Goal: Transaction & Acquisition: Register for event/course

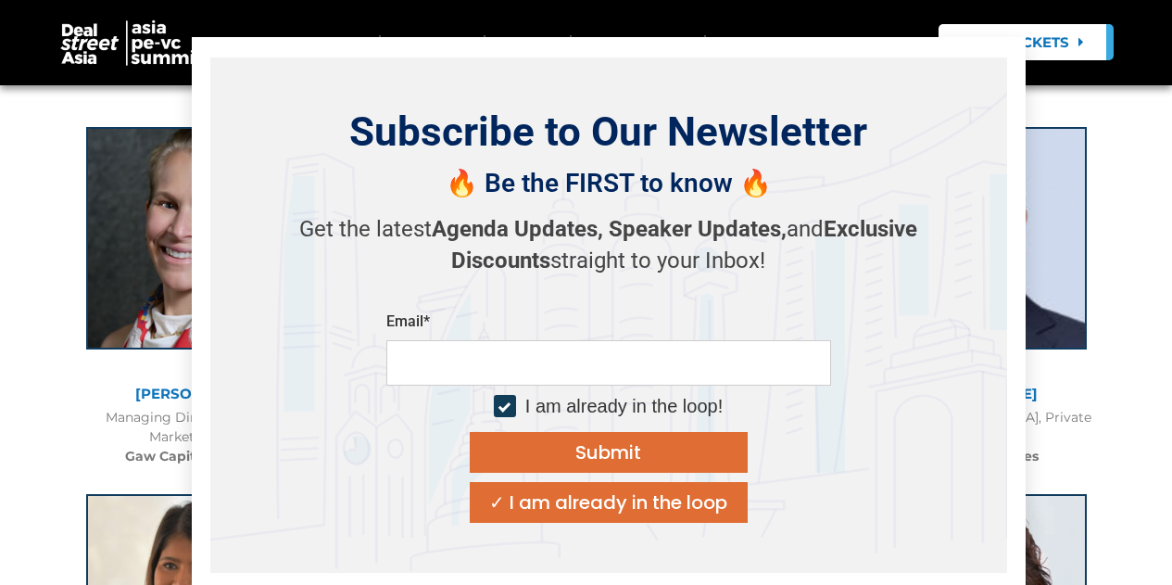
scroll to position [1540, 0]
click at [995, 57] on icon "Close" at bounding box center [1001, 61] width 17 height 17
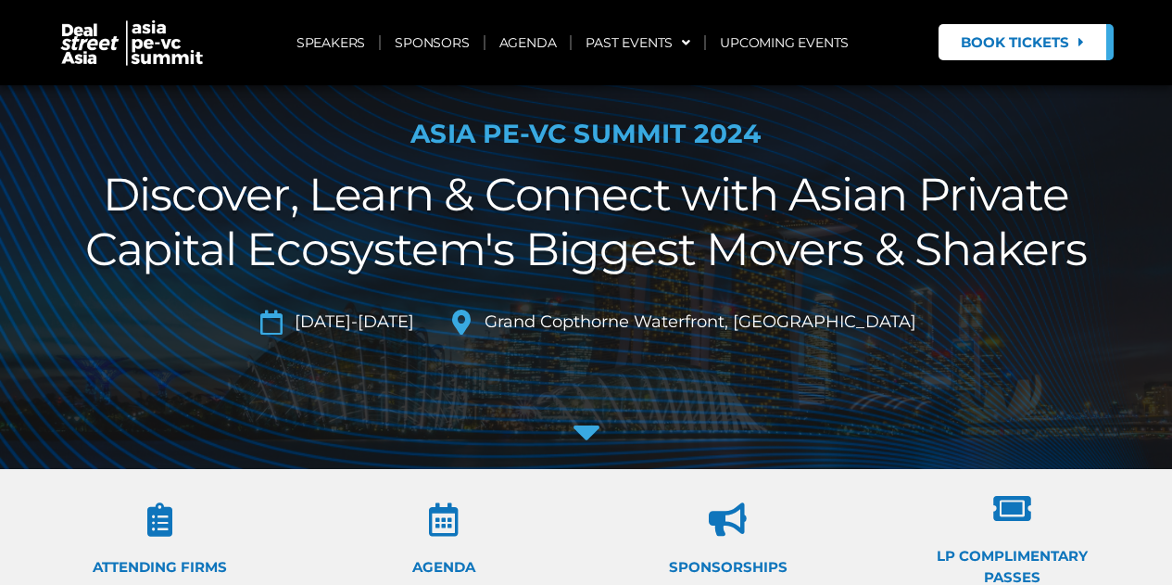
scroll to position [0, 0]
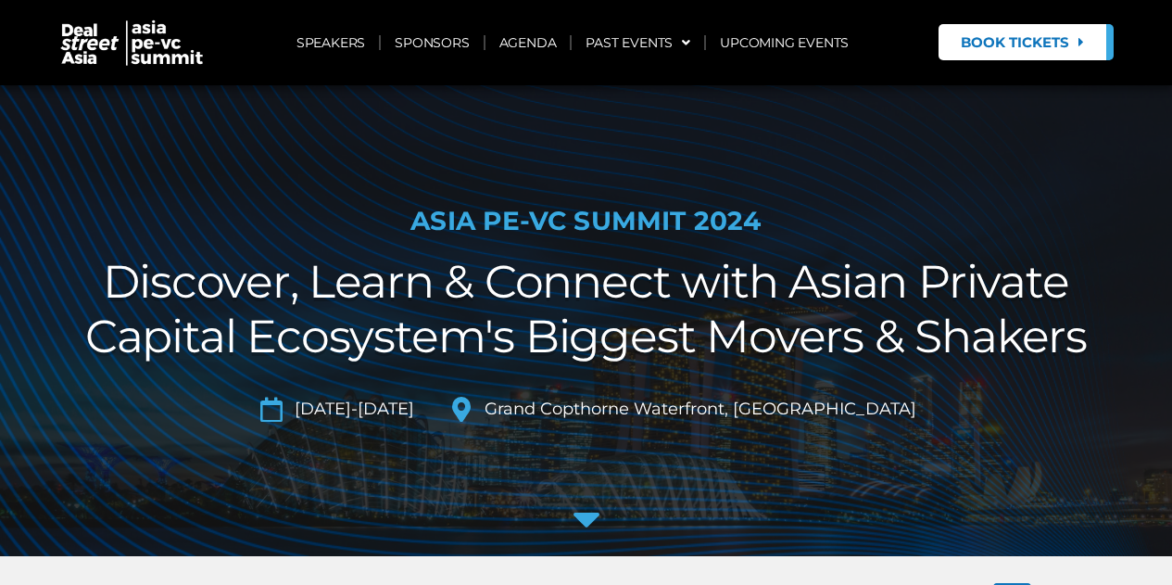
click at [1018, 47] on span "Book Tickets" at bounding box center [1015, 42] width 108 height 14
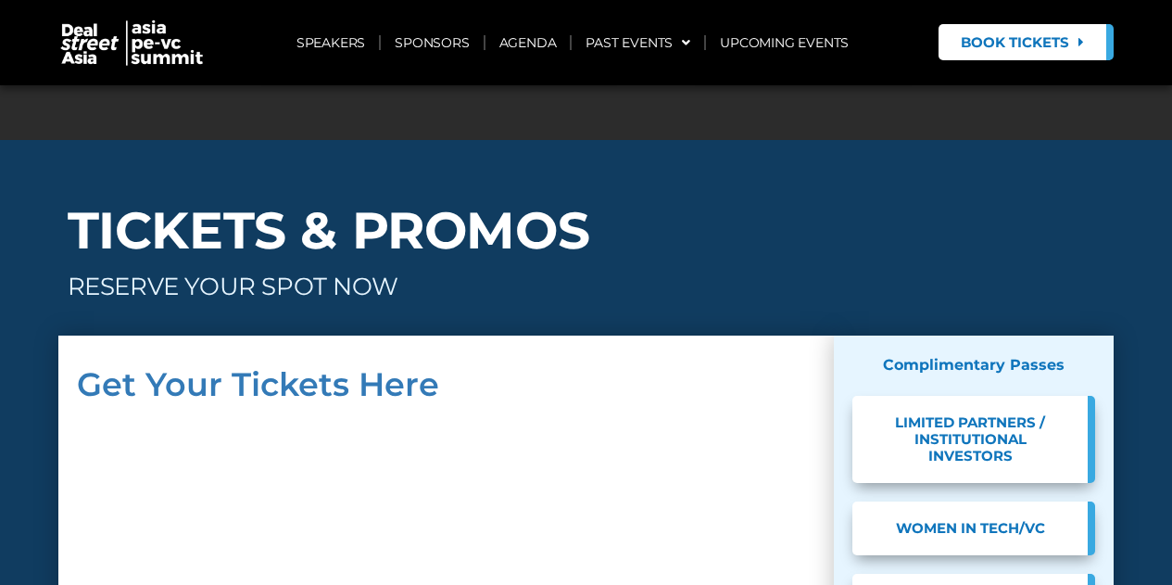
scroll to position [10948, 0]
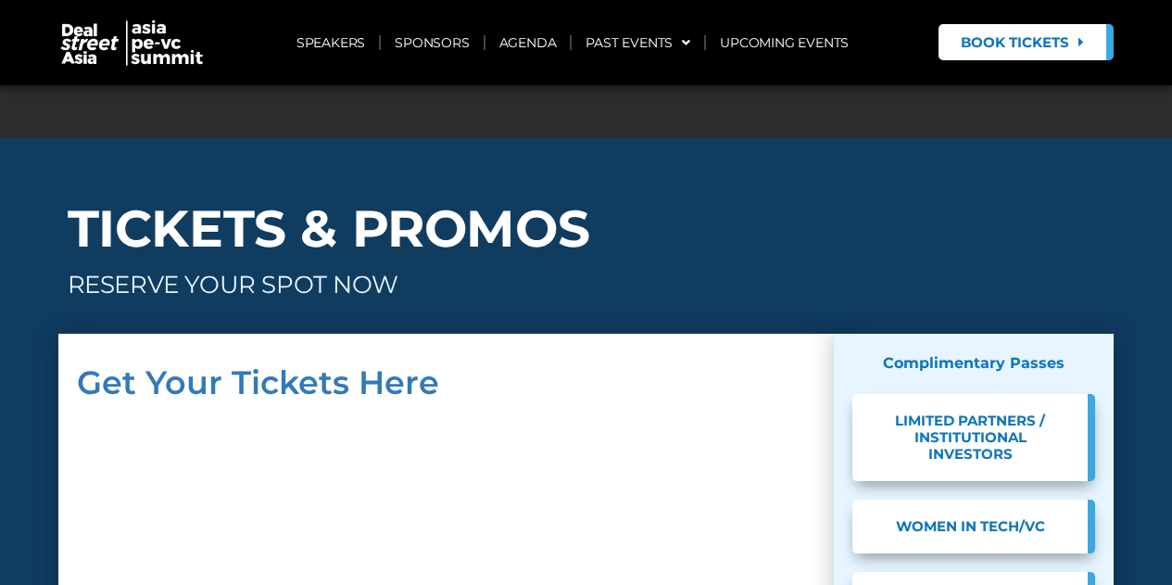
click at [954, 518] on span "WOMEN IN TECH/VC" at bounding box center [970, 526] width 180 height 17
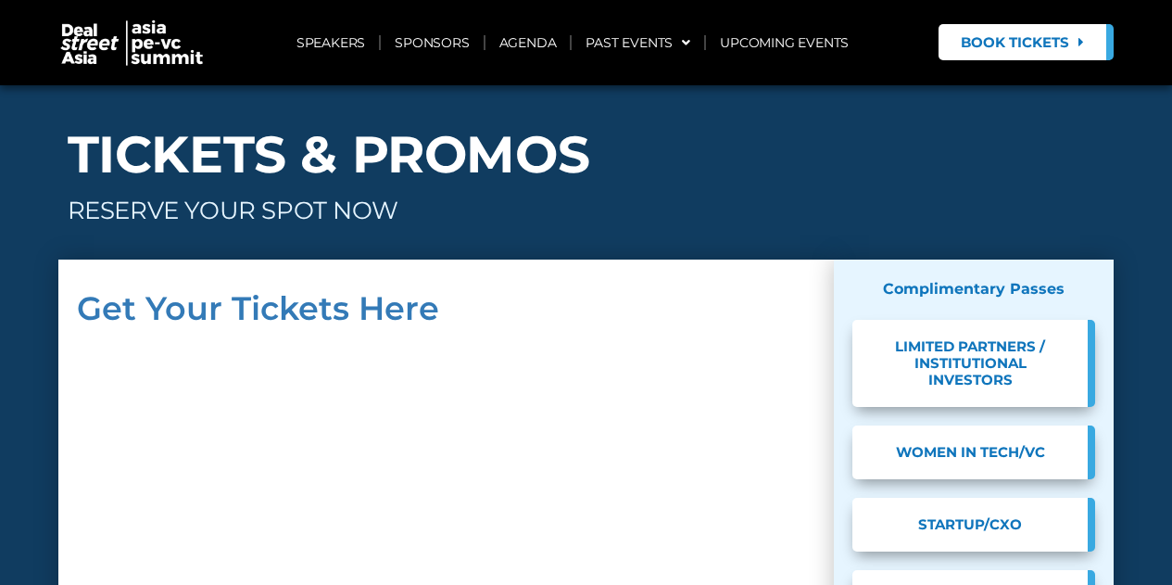
scroll to position [11023, 0]
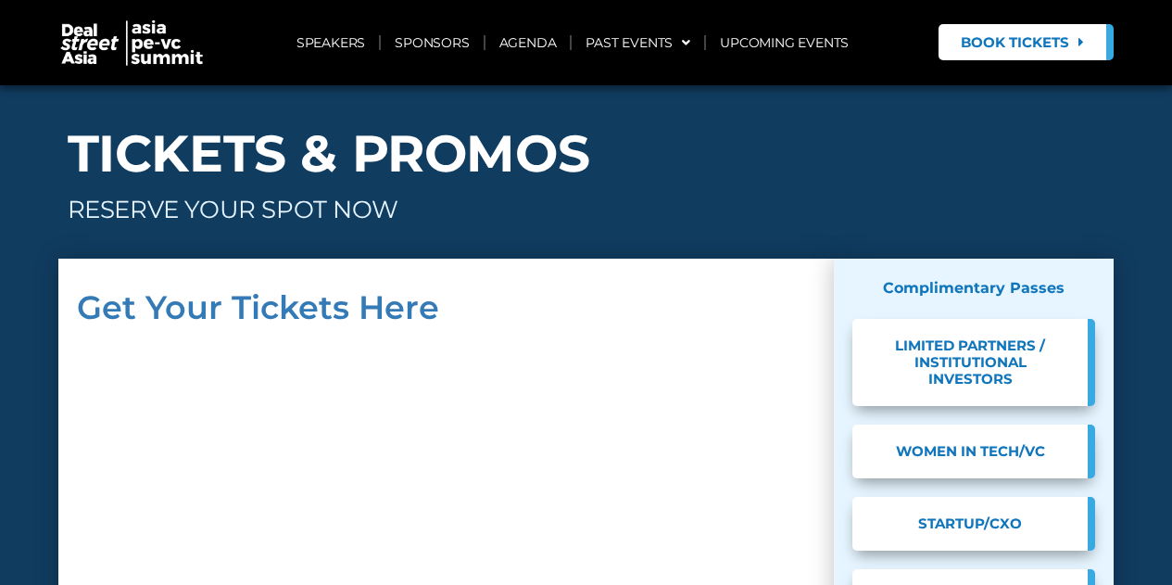
click at [963, 515] on span "STARTUP/CXO" at bounding box center [970, 523] width 180 height 17
click at [861, 319] on link "LIMITED PARTNERS / INSTITUTIONAL INVESTORS" at bounding box center [973, 362] width 243 height 87
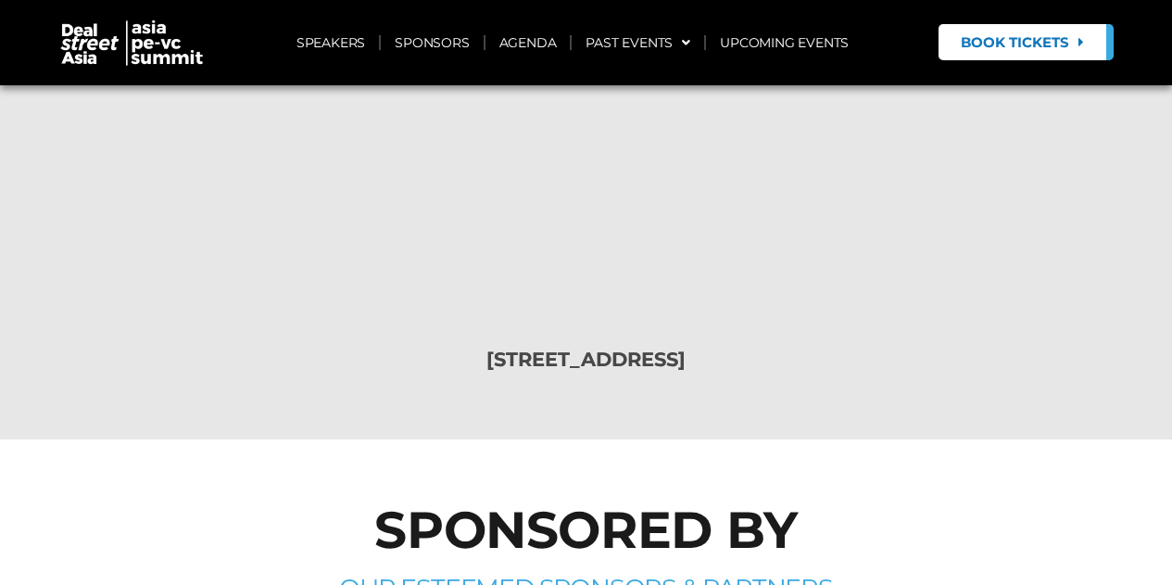
scroll to position [12318, 0]
click at [774, 46] on link "UPCOMING EVENTS" at bounding box center [784, 42] width 157 height 43
click at [1003, 35] on span "Book Tickets" at bounding box center [1015, 42] width 108 height 14
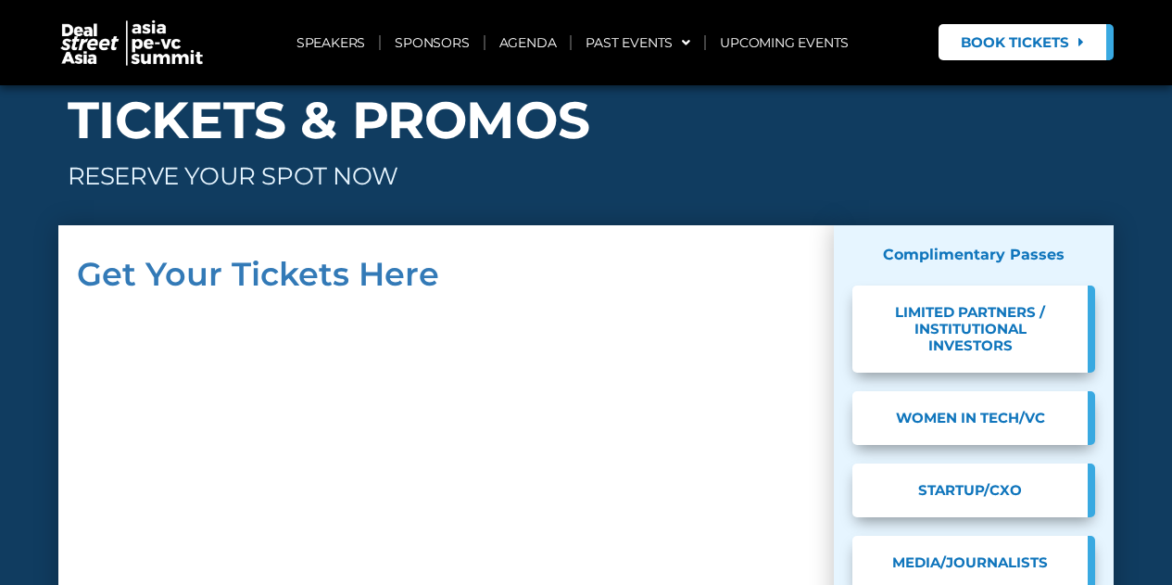
scroll to position [11083, 0]
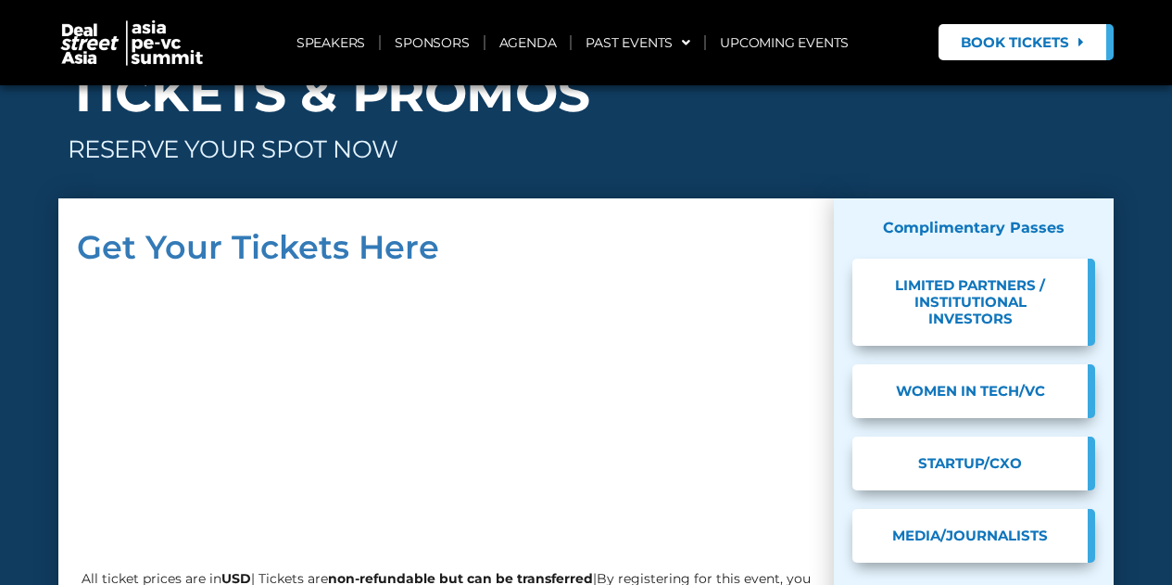
click at [950, 383] on span "WOMEN IN TECH/VC" at bounding box center [970, 391] width 180 height 17
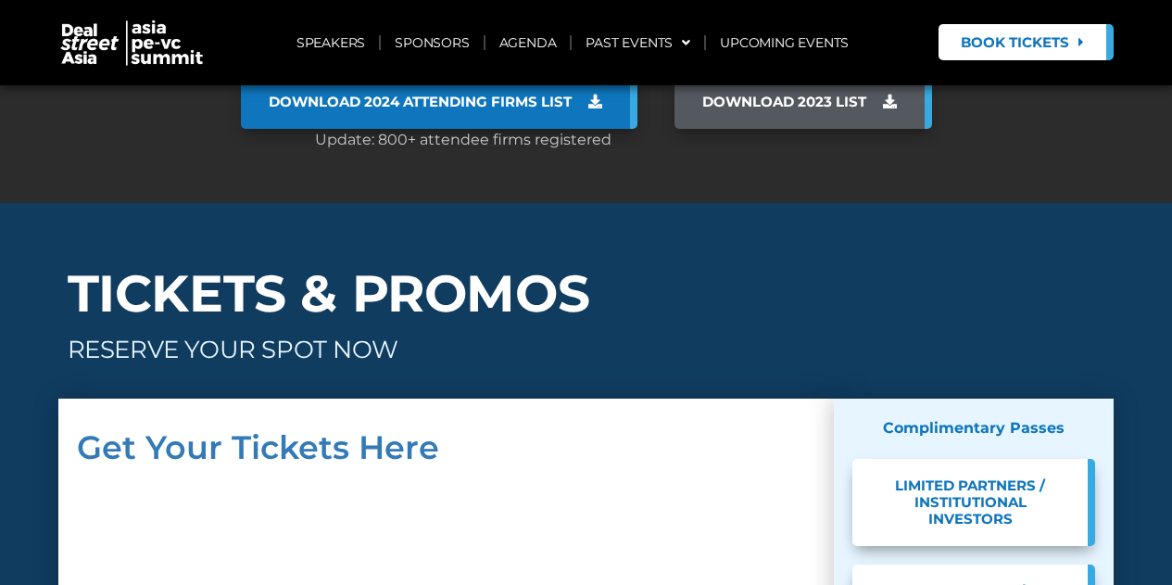
scroll to position [10854, 0]
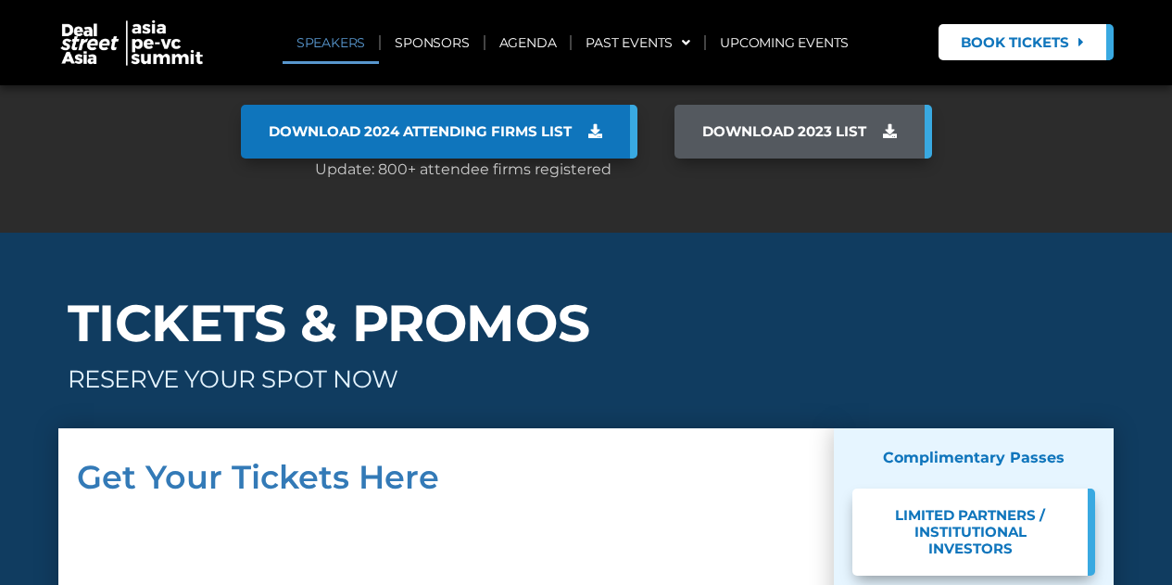
click at [341, 42] on link "SPEAKERS" at bounding box center [331, 42] width 96 height 43
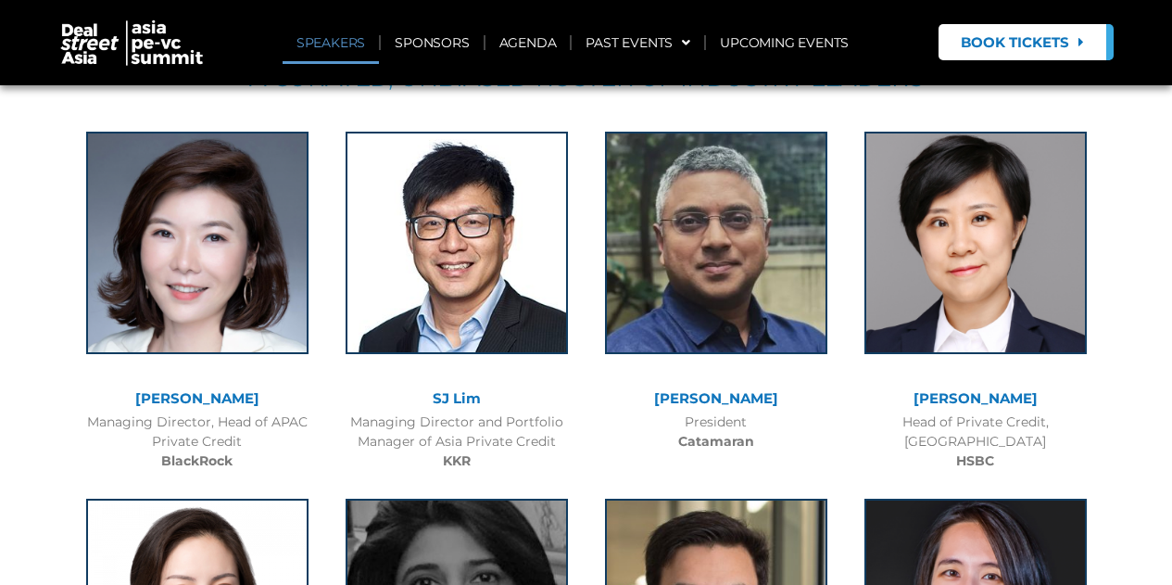
scroll to position [763, 0]
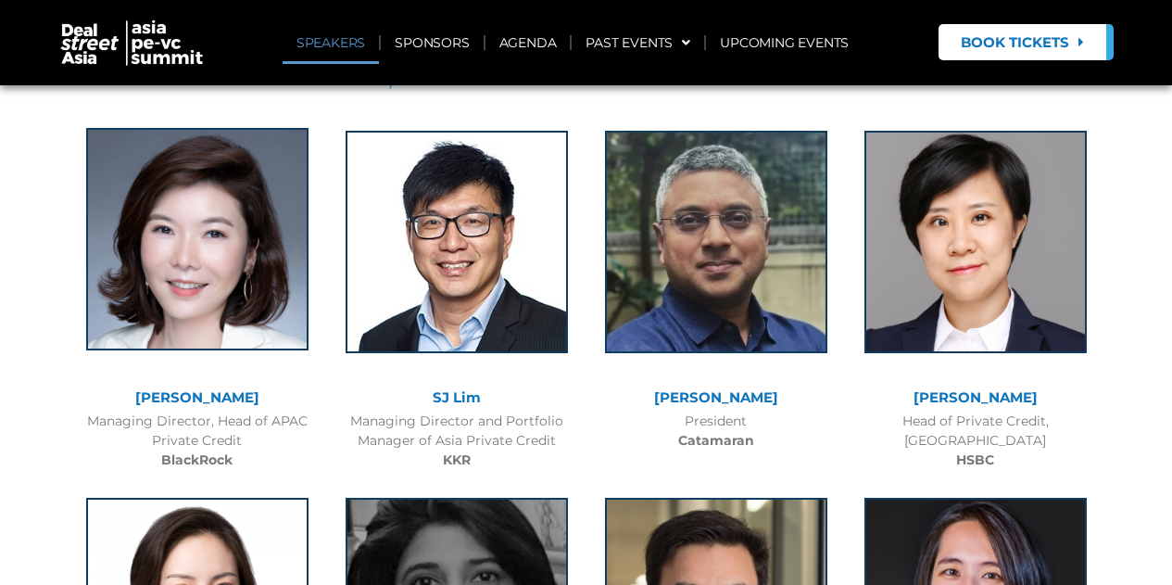
click at [213, 315] on img at bounding box center [197, 239] width 222 height 222
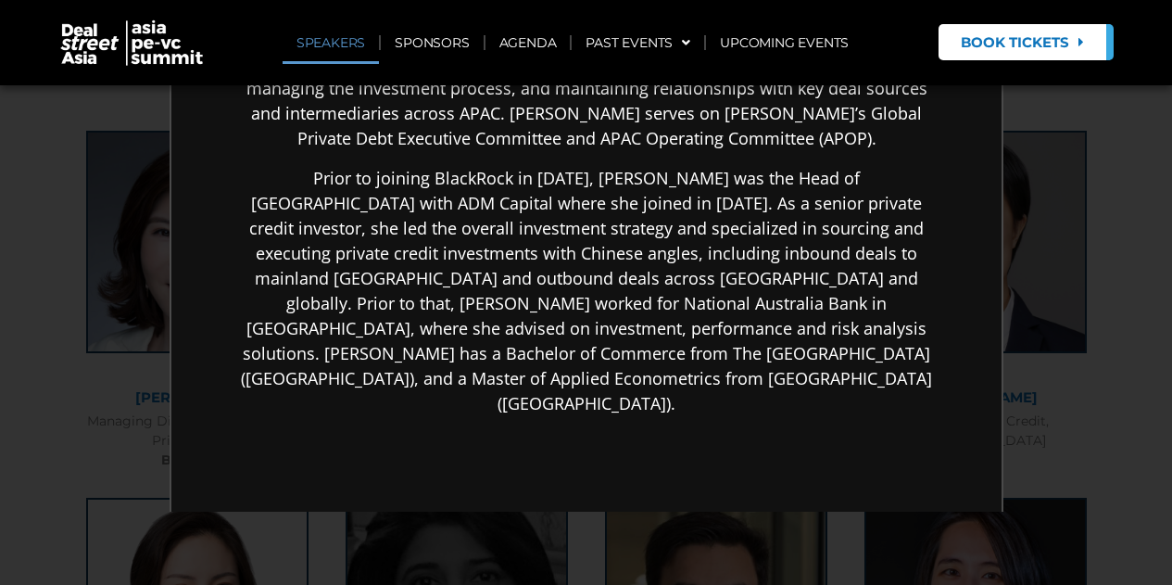
scroll to position [642, 0]
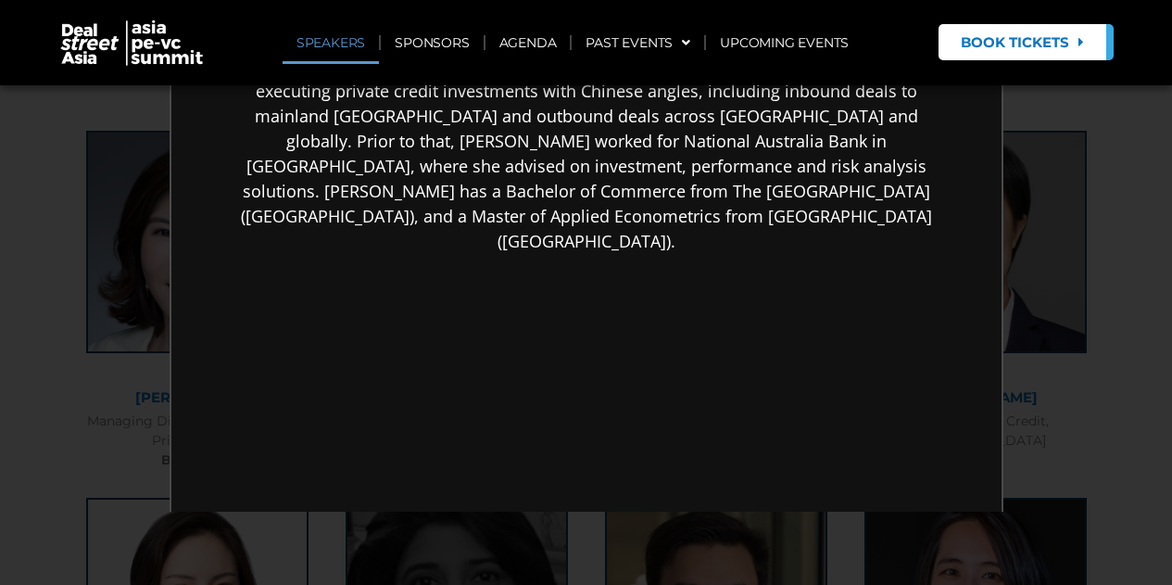
click at [36, 453] on div "×" at bounding box center [586, 292] width 1172 height 585
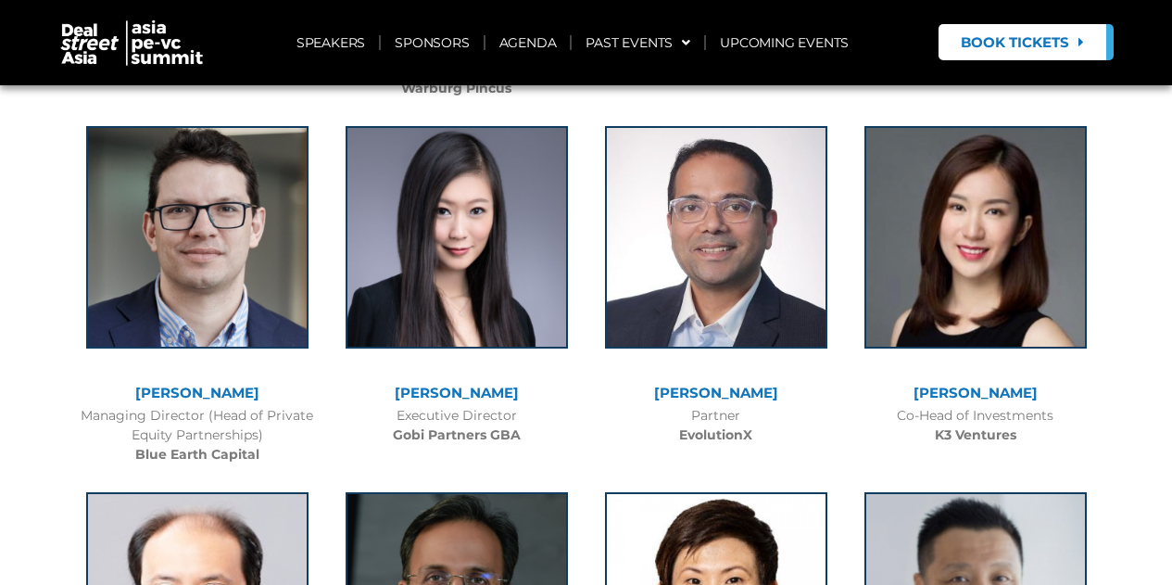
scroll to position [3432, 0]
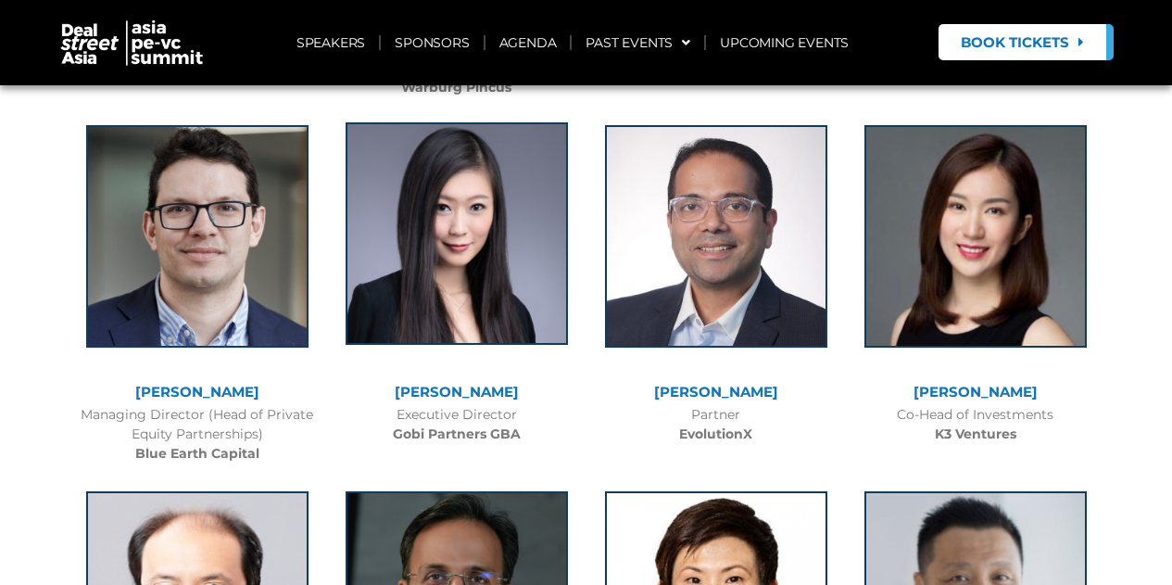
click at [417, 239] on img at bounding box center [457, 233] width 222 height 222
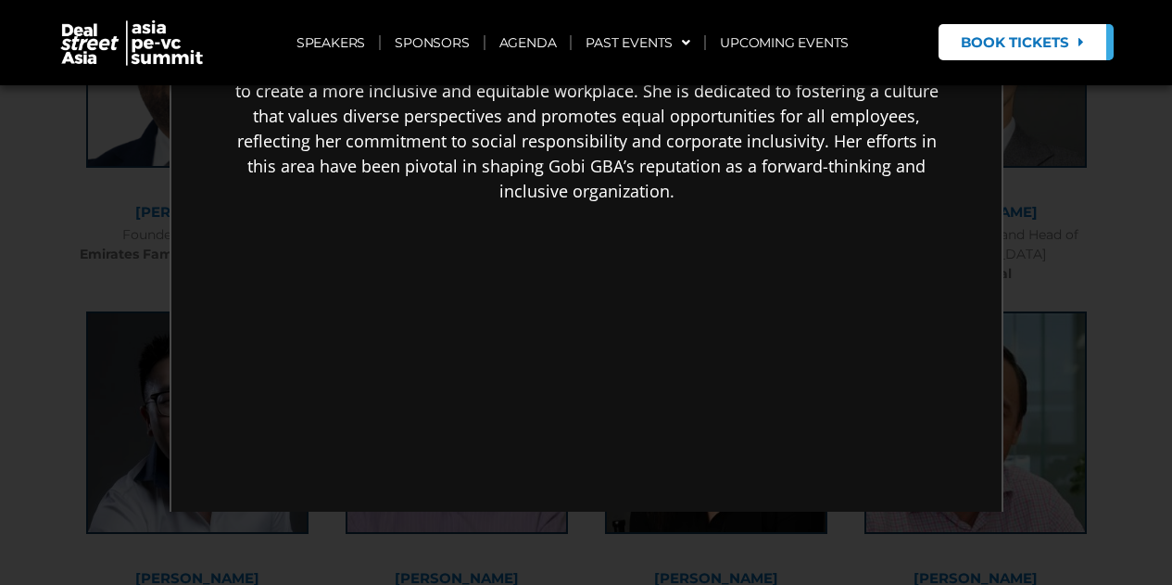
scroll to position [4429, 0]
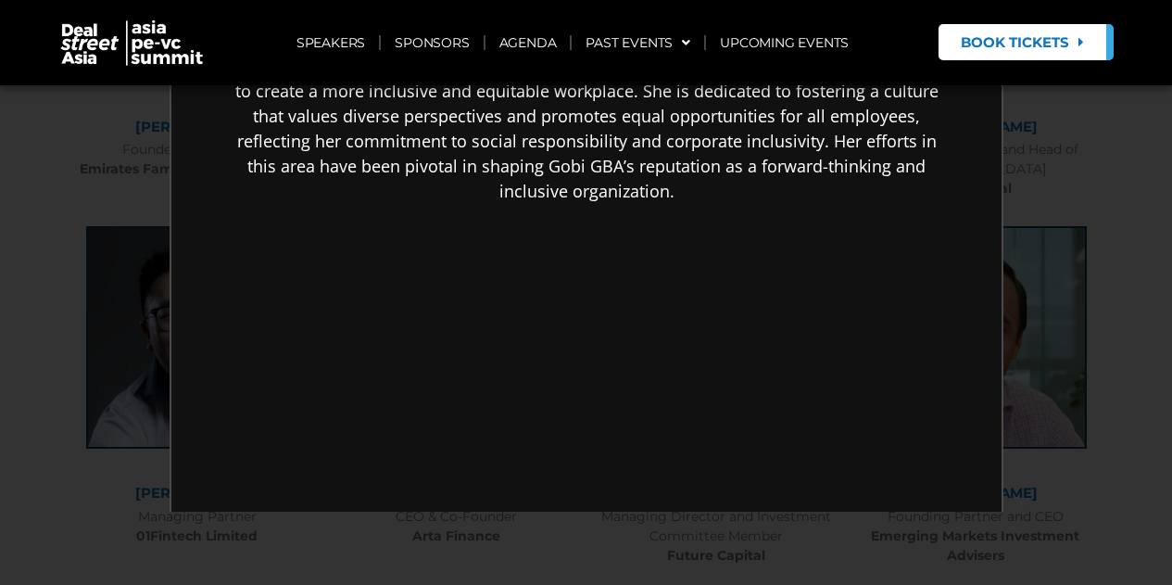
click at [105, 497] on div "×" at bounding box center [586, 292] width 1172 height 585
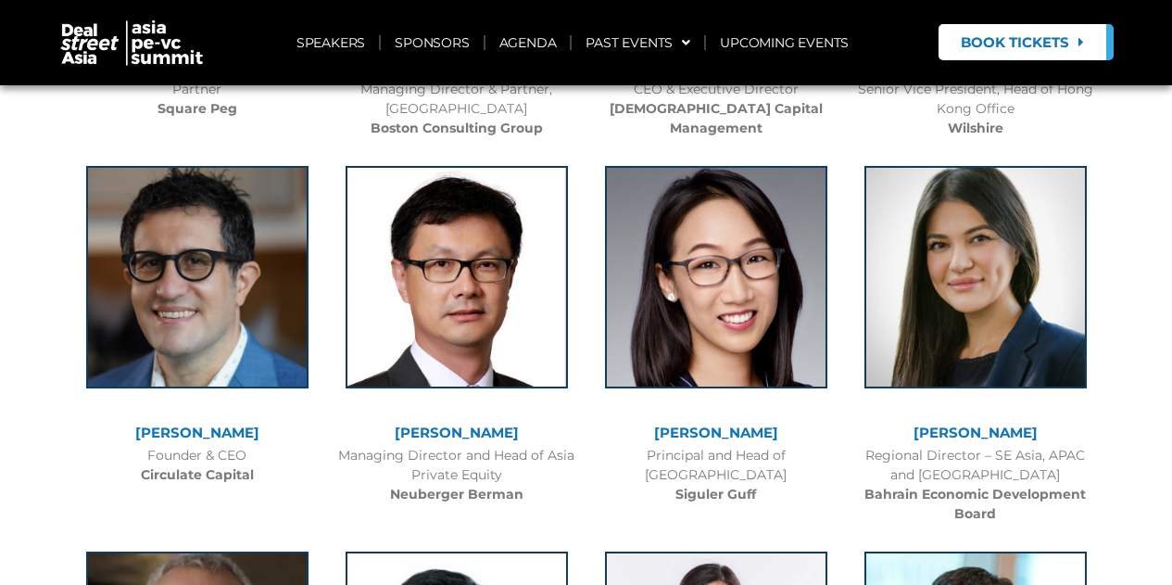
scroll to position [8903, 0]
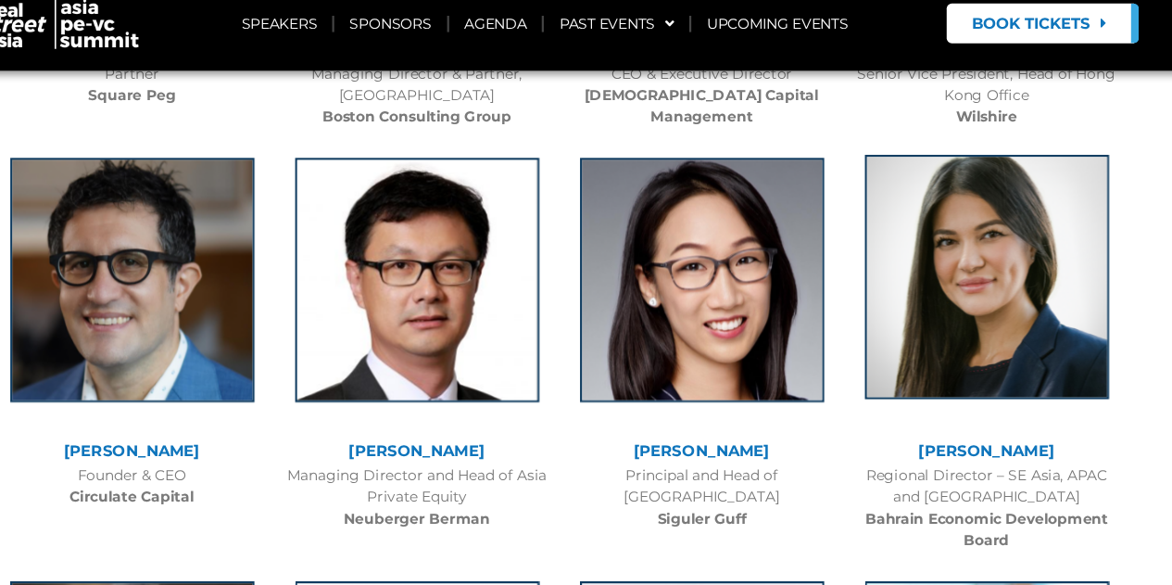
click at [955, 220] on img at bounding box center [975, 273] width 222 height 222
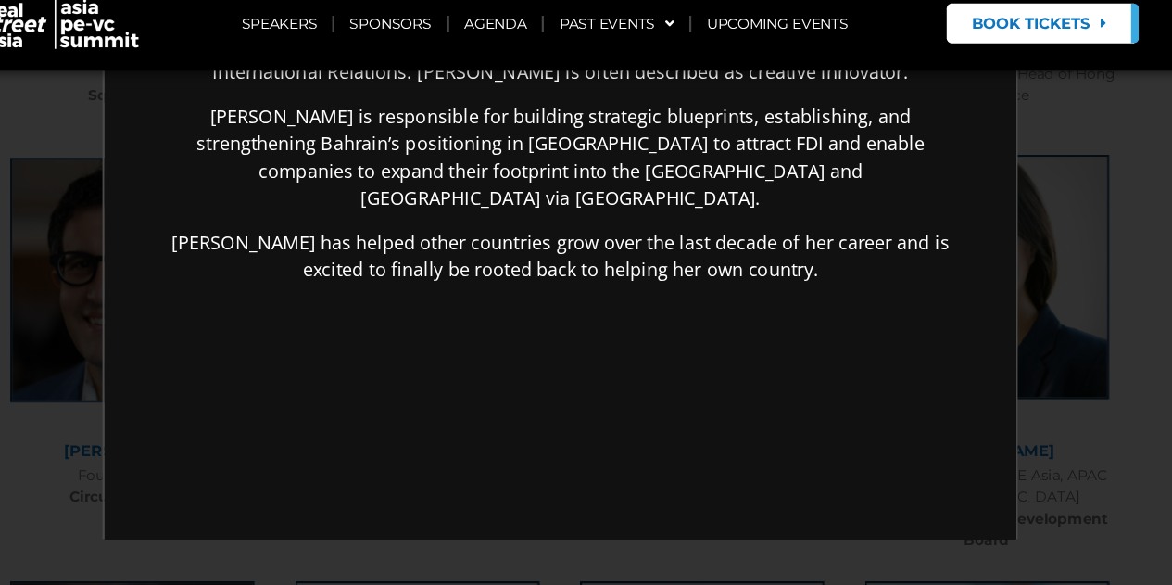
scroll to position [0, 0]
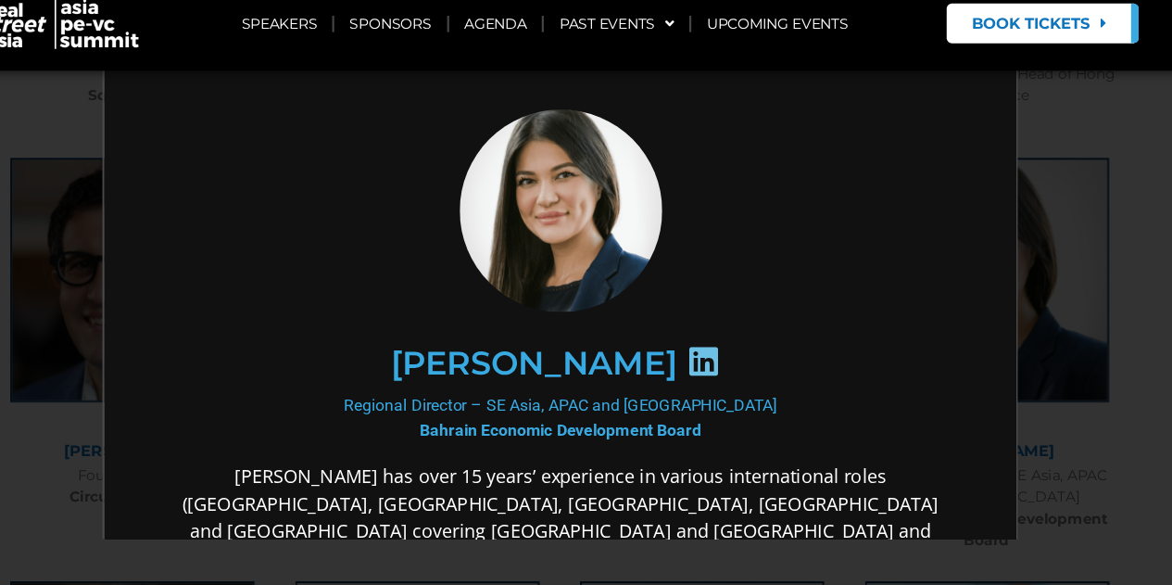
click at [1103, 359] on div "×" at bounding box center [586, 292] width 1172 height 585
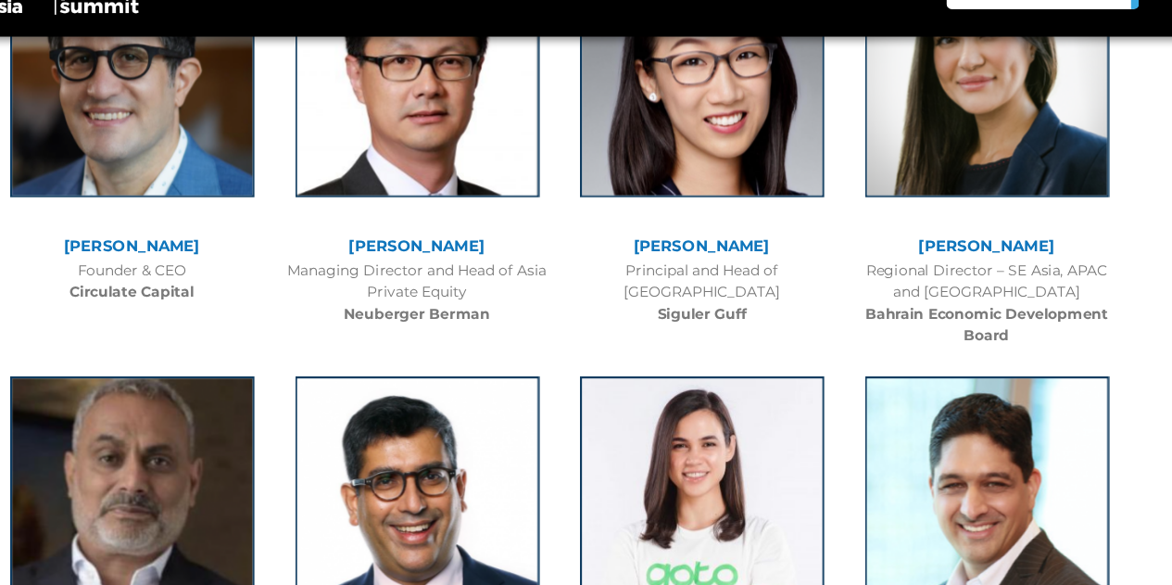
scroll to position [9221, 0]
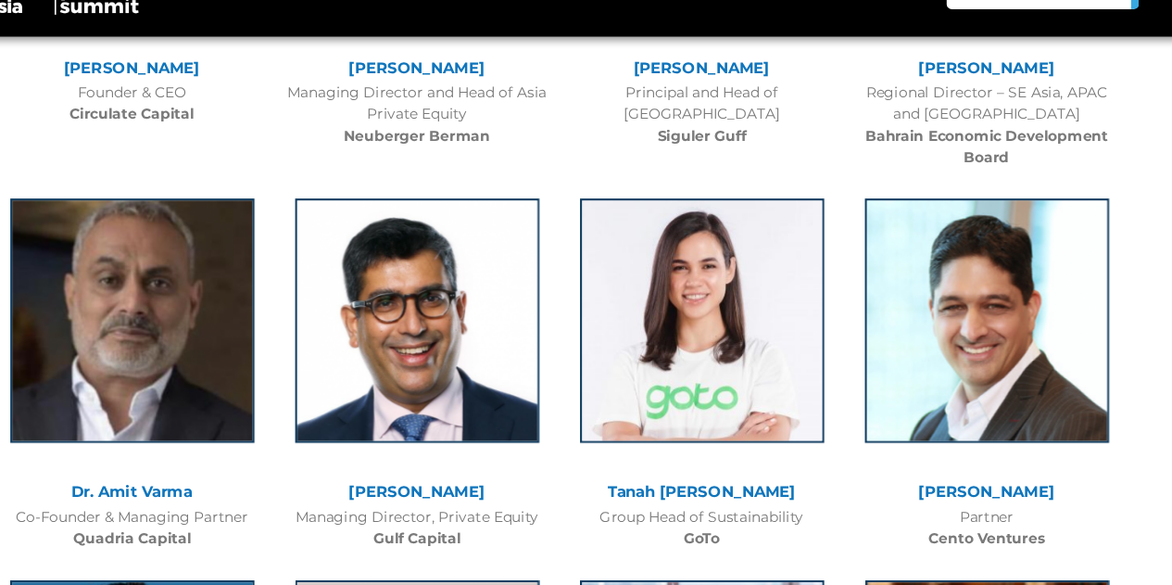
click at [738, 490] on link "Tanah [PERSON_NAME]" at bounding box center [715, 499] width 171 height 18
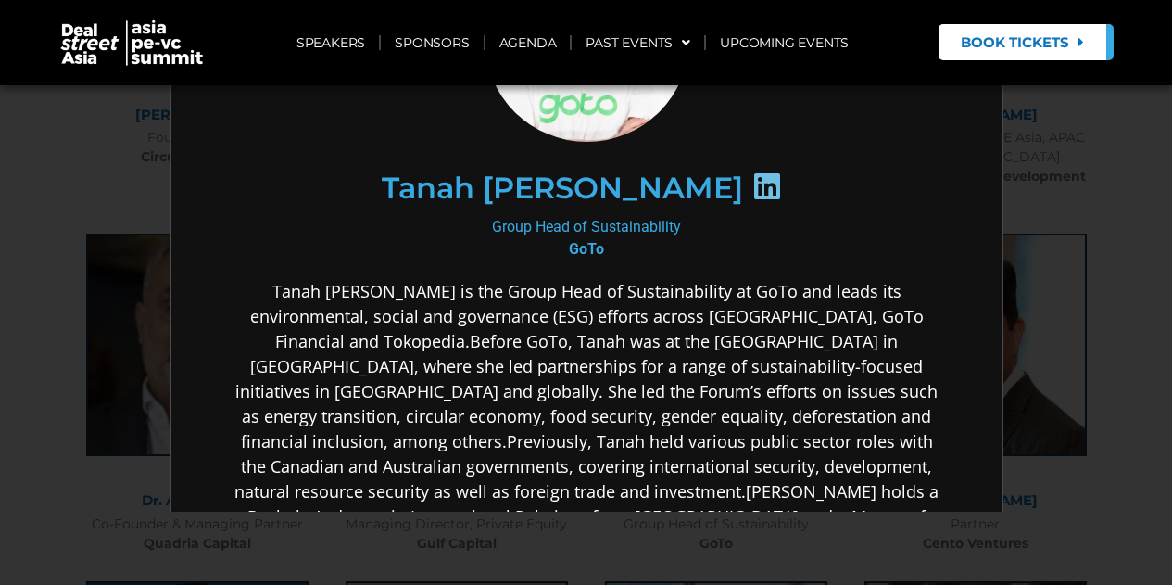
scroll to position [189, 0]
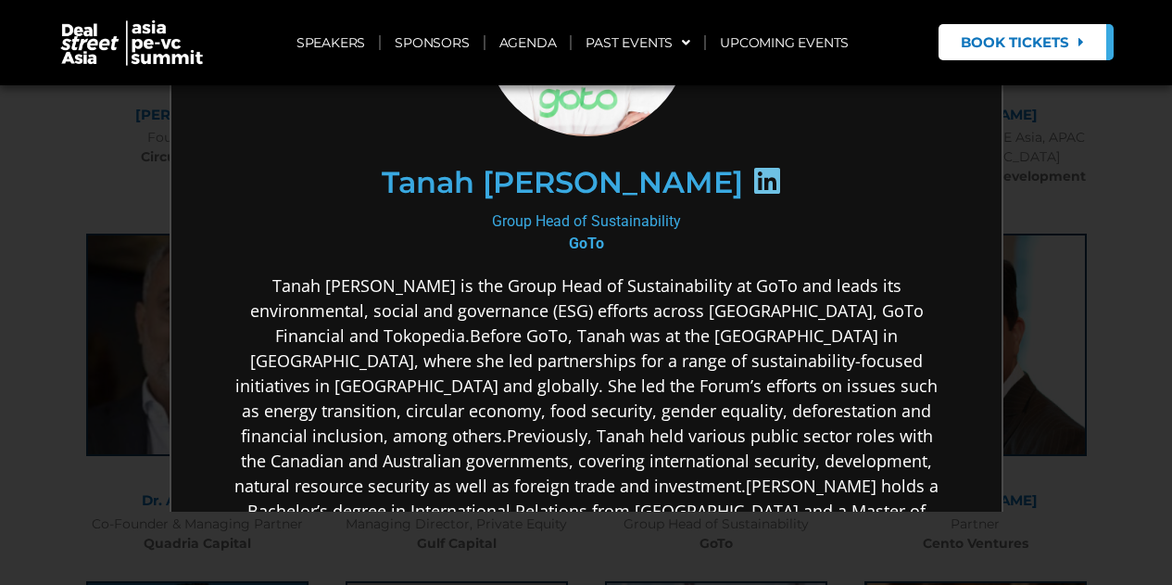
click at [0, 394] on div "×" at bounding box center [586, 292] width 1172 height 585
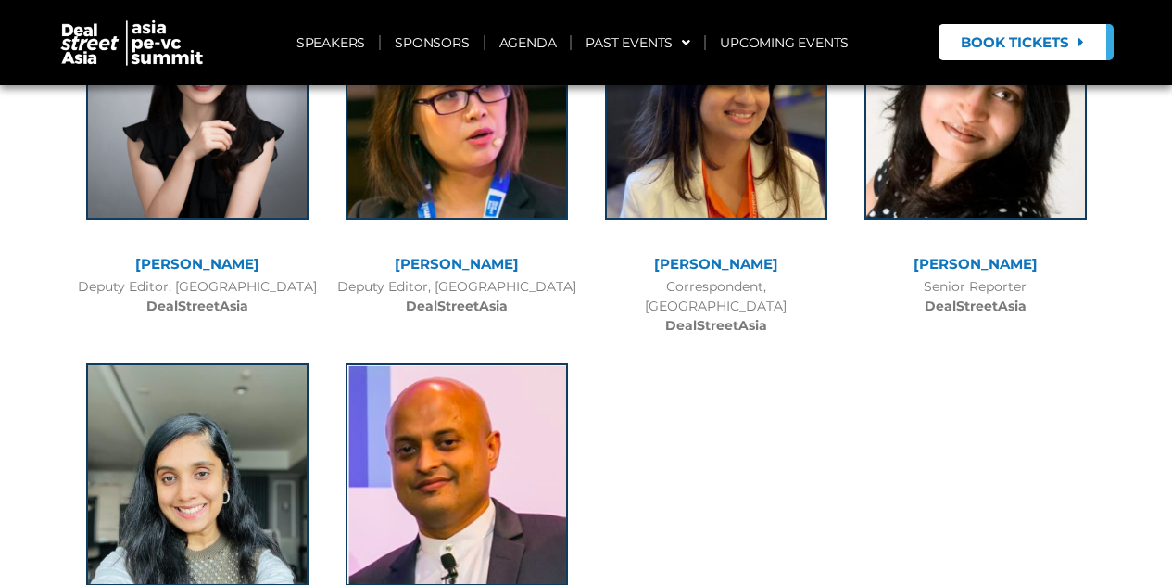
scroll to position [13665, 0]
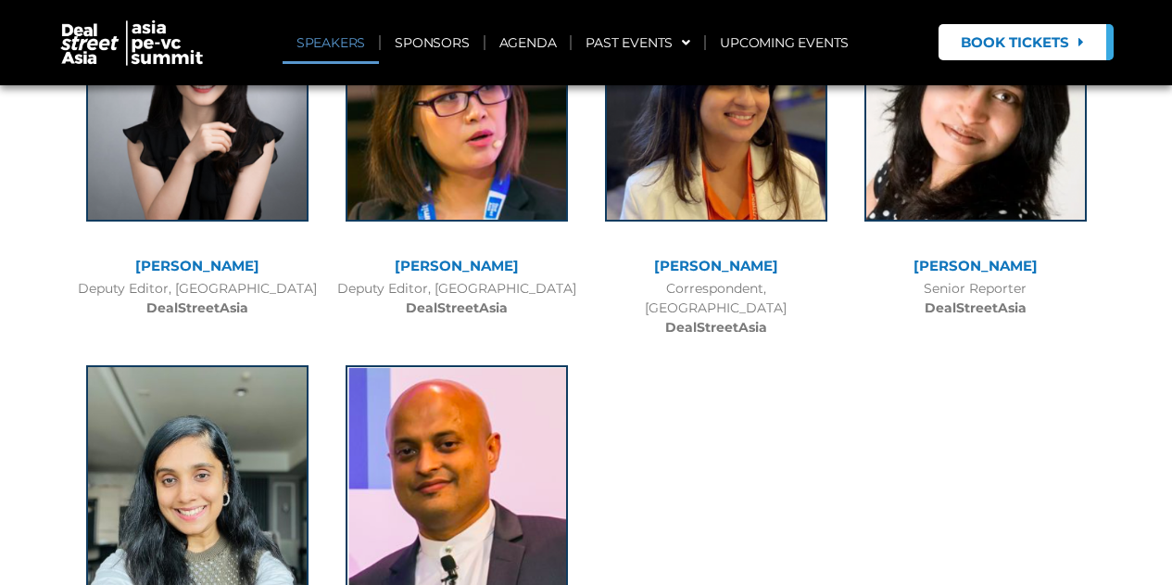
click at [339, 40] on link "SPEAKERS" at bounding box center [331, 42] width 96 height 43
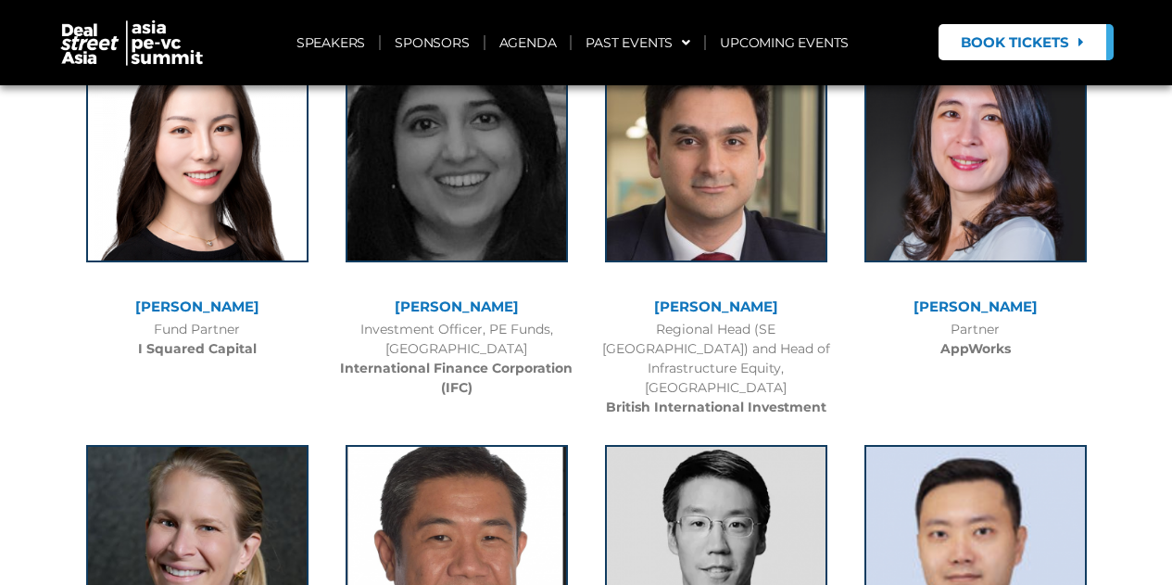
scroll to position [1216, 0]
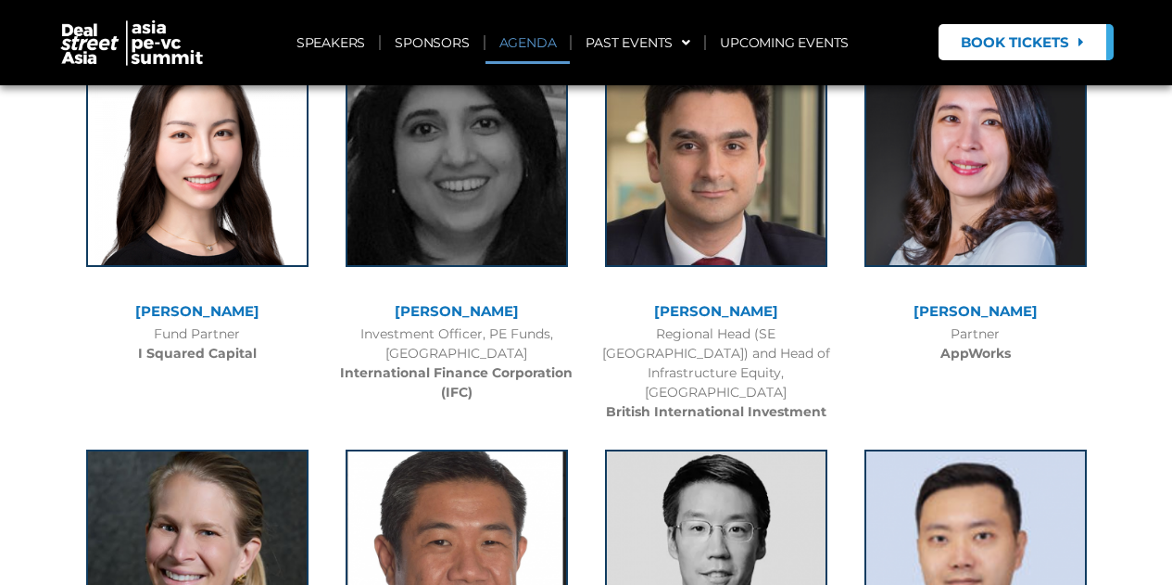
click at [542, 31] on link "AGENDA" at bounding box center [527, 42] width 85 height 43
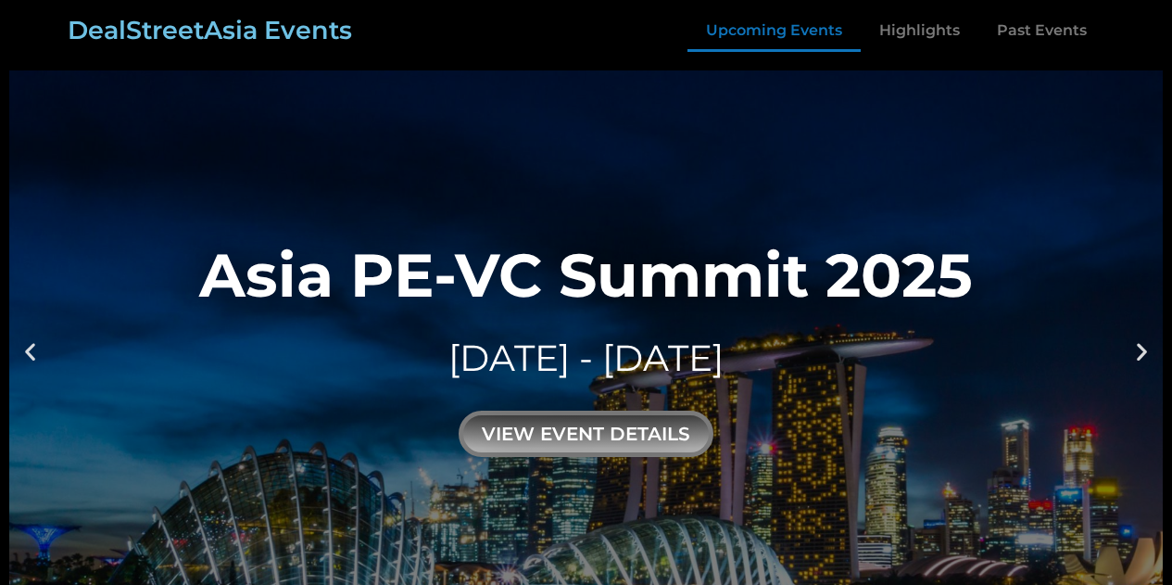
scroll to position [903, 0]
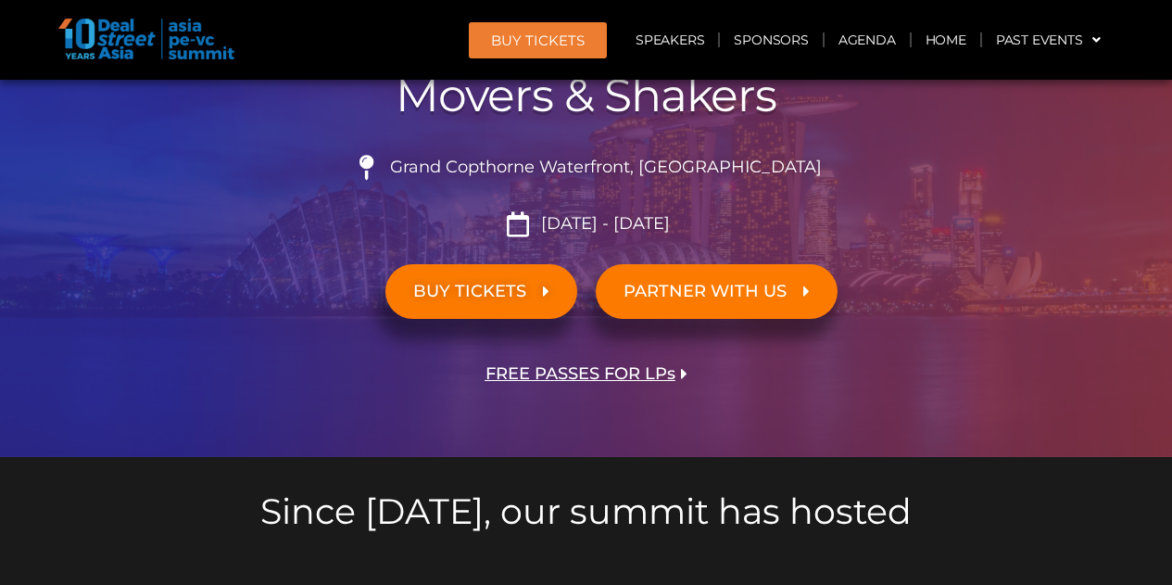
scroll to position [318, 0]
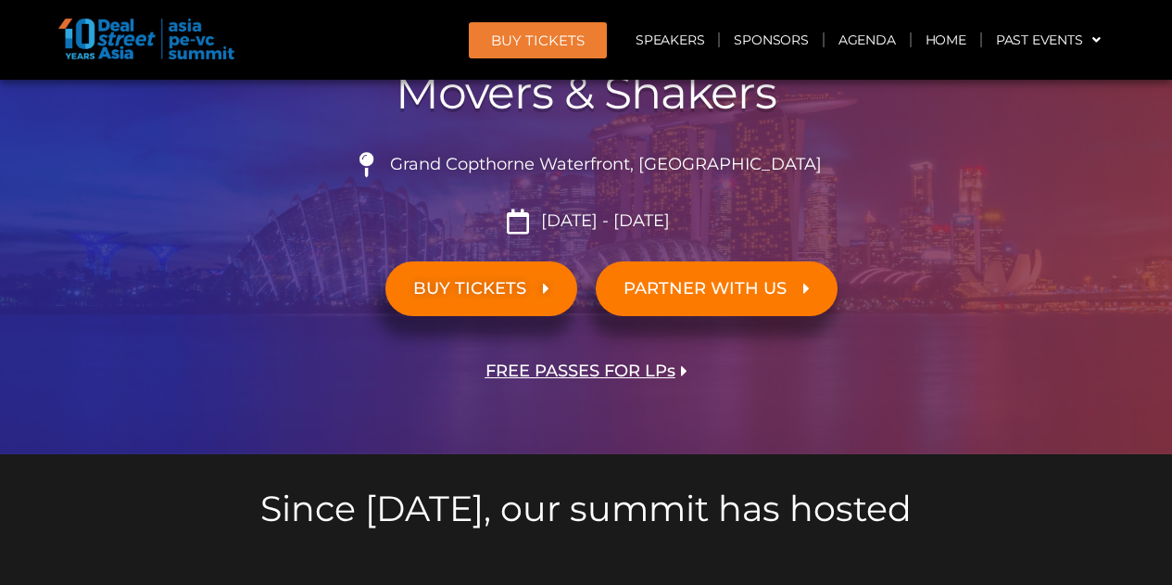
click at [524, 291] on span "BUY TICKETS" at bounding box center [469, 289] width 113 height 18
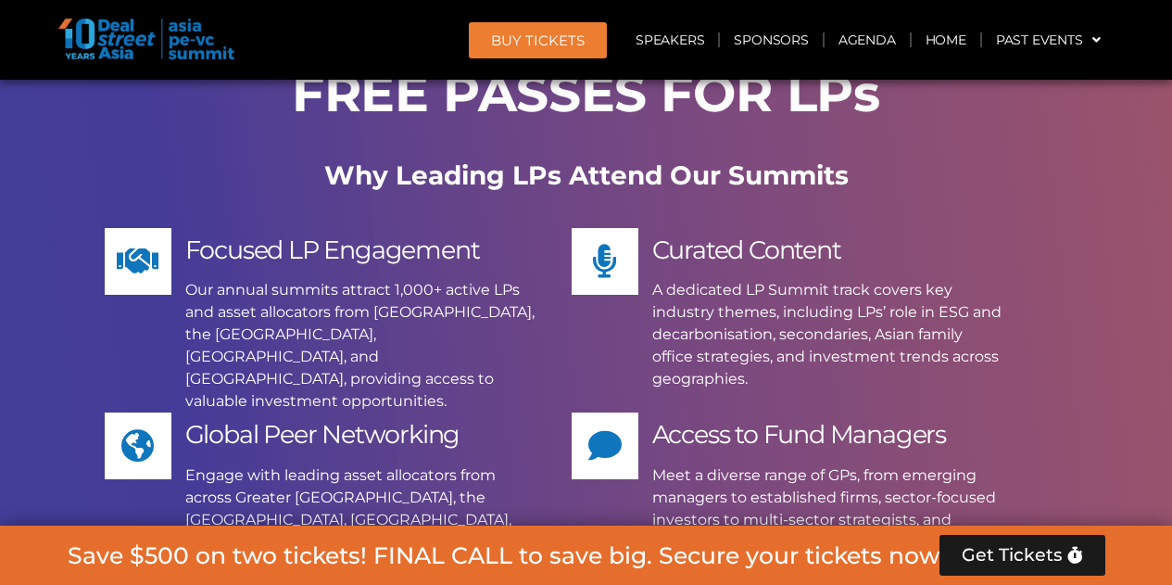
scroll to position [9874, 0]
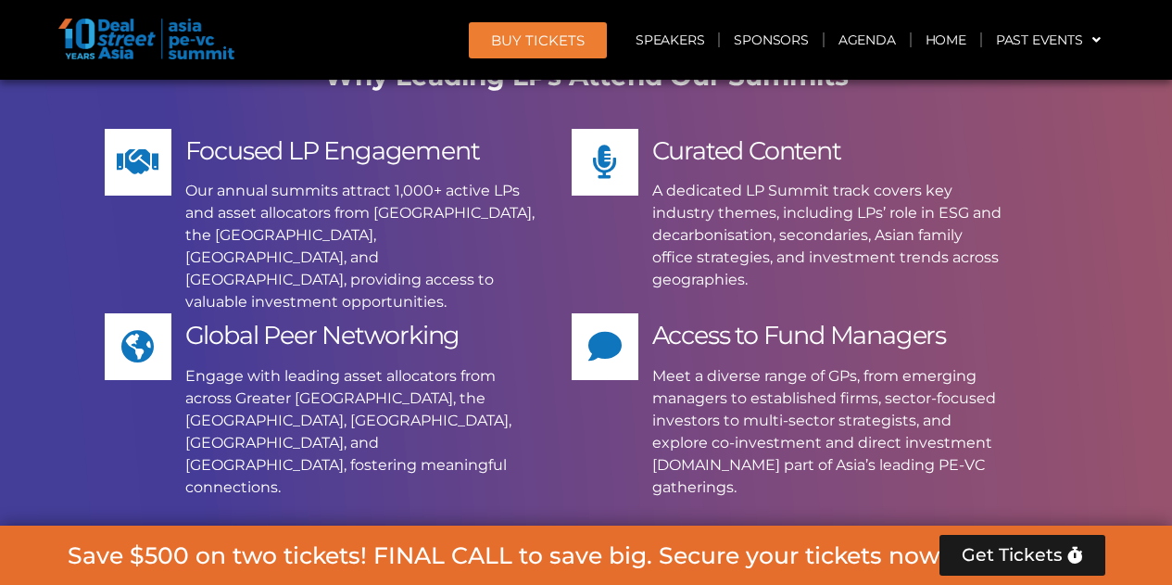
click at [524, 563] on span "Apply Now" at bounding box center [564, 576] width 170 height 26
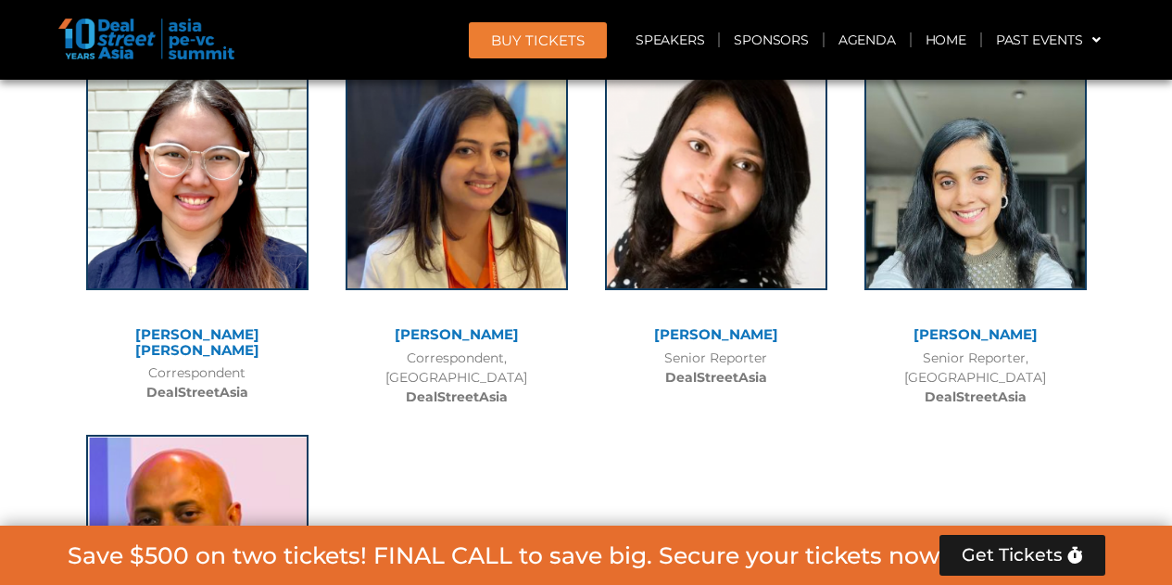
scroll to position [9084, 0]
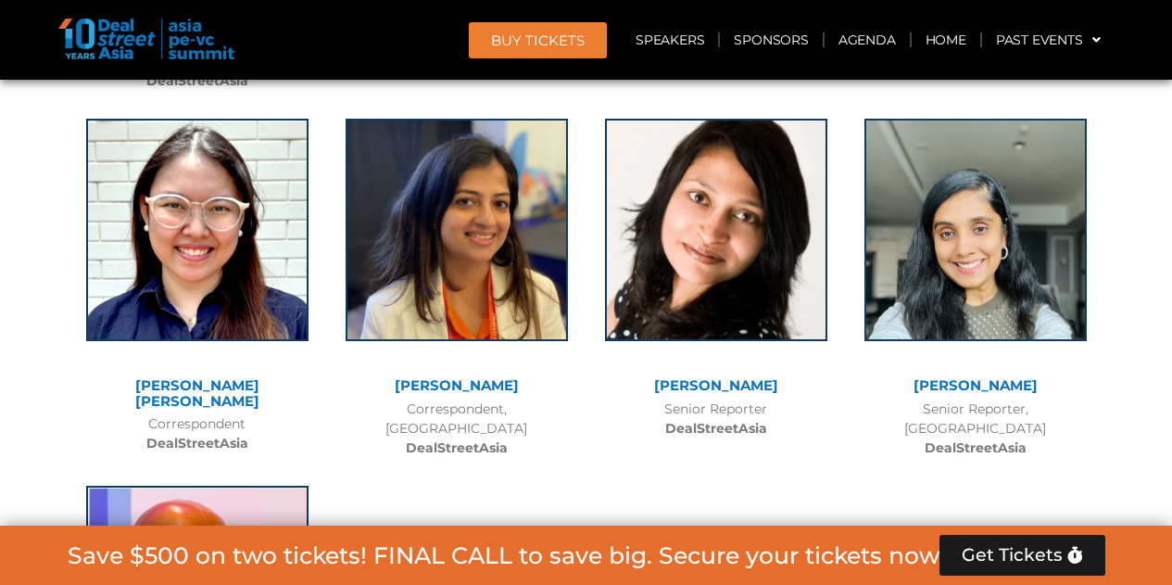
click at [119, 37] on img at bounding box center [146, 39] width 176 height 41
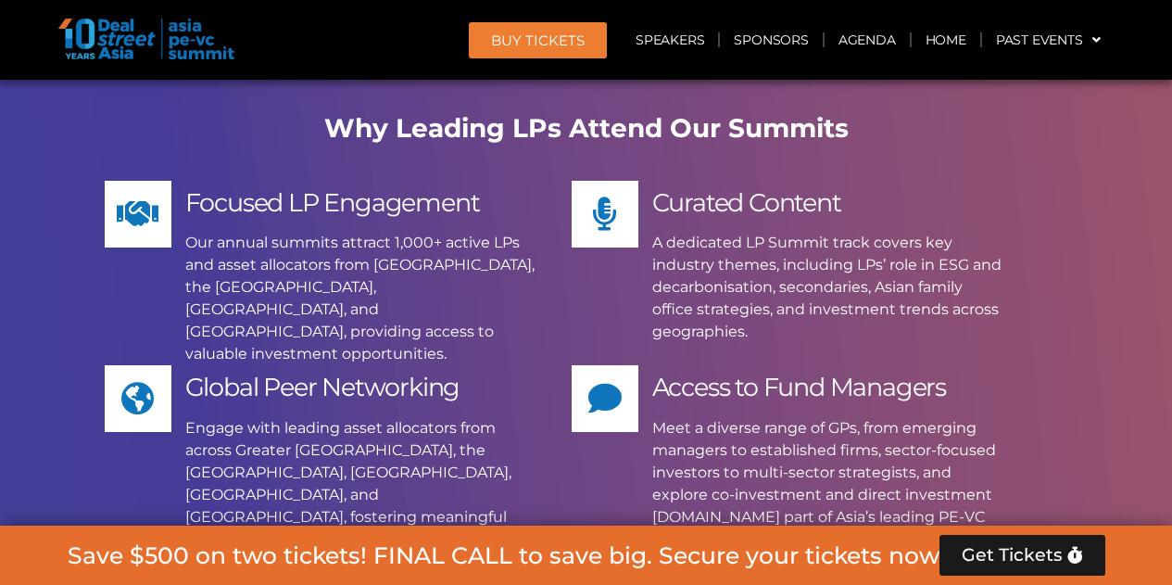
scroll to position [10028, 0]
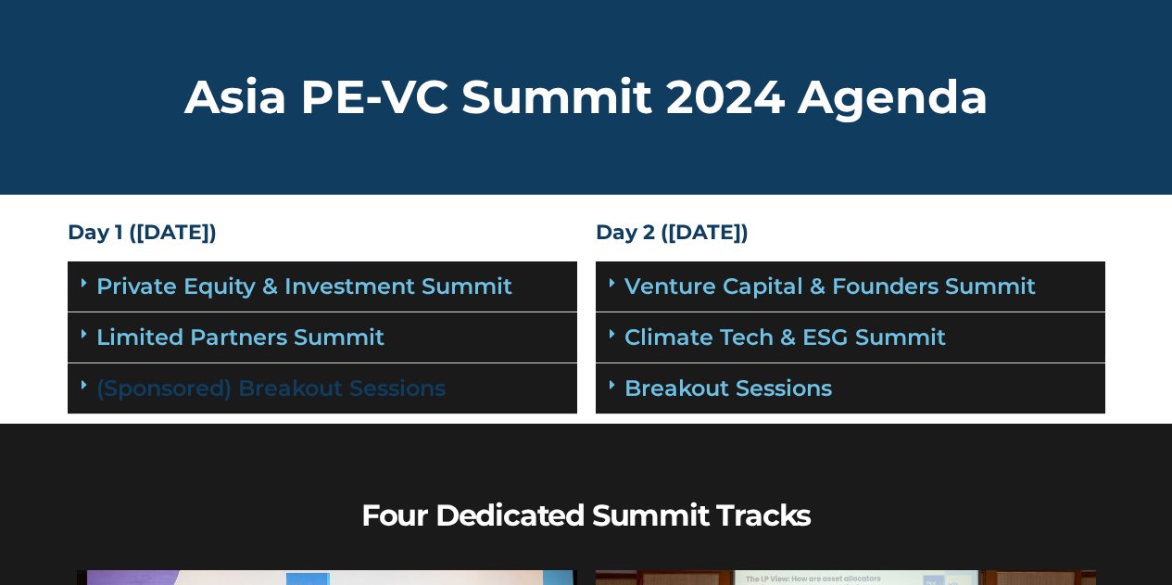
click at [440, 397] on link "(Sponsored) Breakout Sessions" at bounding box center [270, 387] width 349 height 27
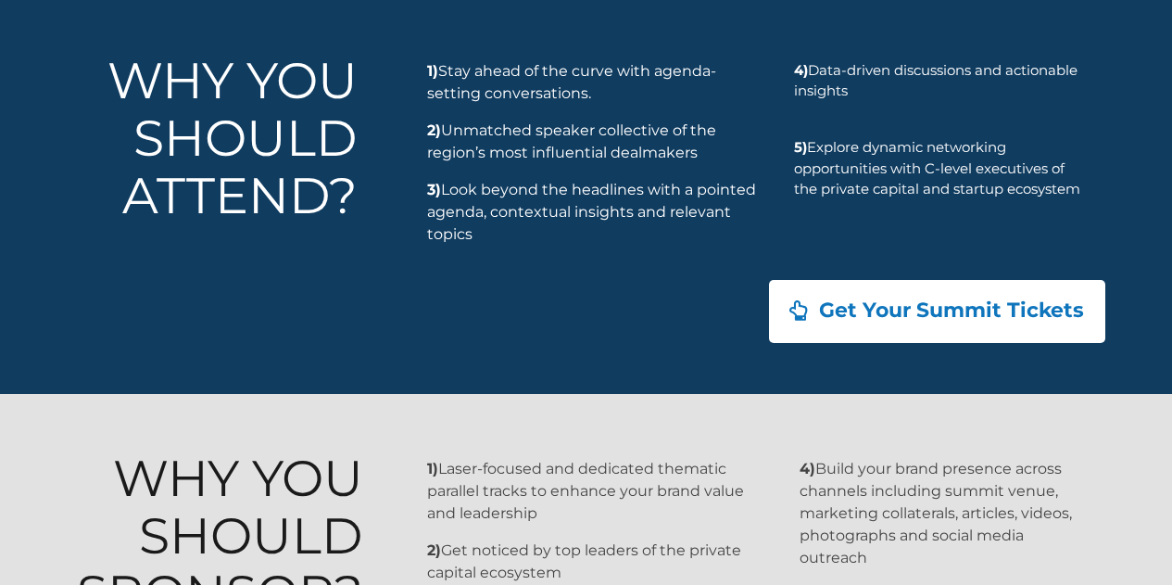
scroll to position [2753, 0]
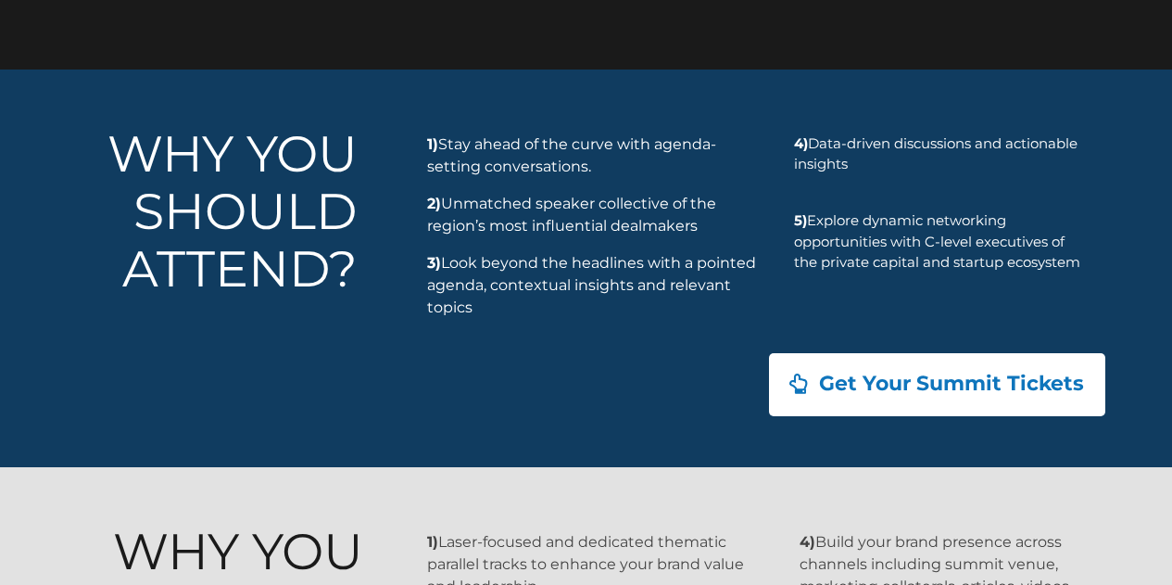
click at [906, 384] on span "Get Your Summit Tickets" at bounding box center [951, 383] width 267 height 21
click at [831, 371] on link "Get Your Summit Tickets" at bounding box center [937, 384] width 357 height 67
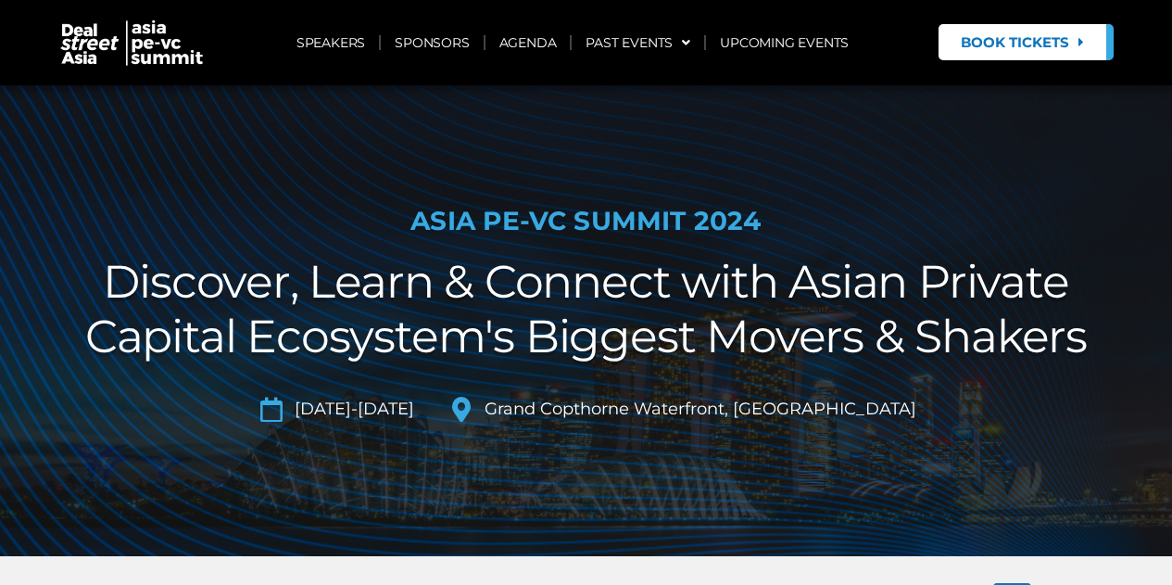
scroll to position [7810, 0]
